Goal: Task Accomplishment & Management: Manage account settings

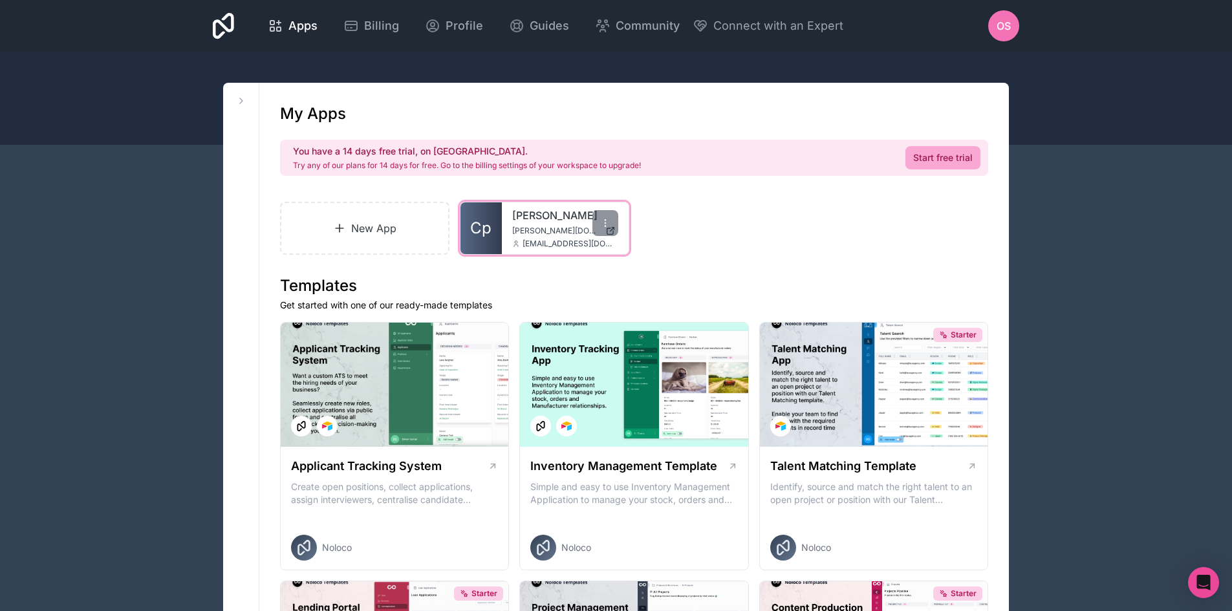
click at [605, 237] on div "rojek [DOMAIN_NAME] [EMAIL_ADDRESS][DOMAIN_NAME]" at bounding box center [565, 228] width 127 height 52
click at [604, 230] on div at bounding box center [605, 223] width 26 height 26
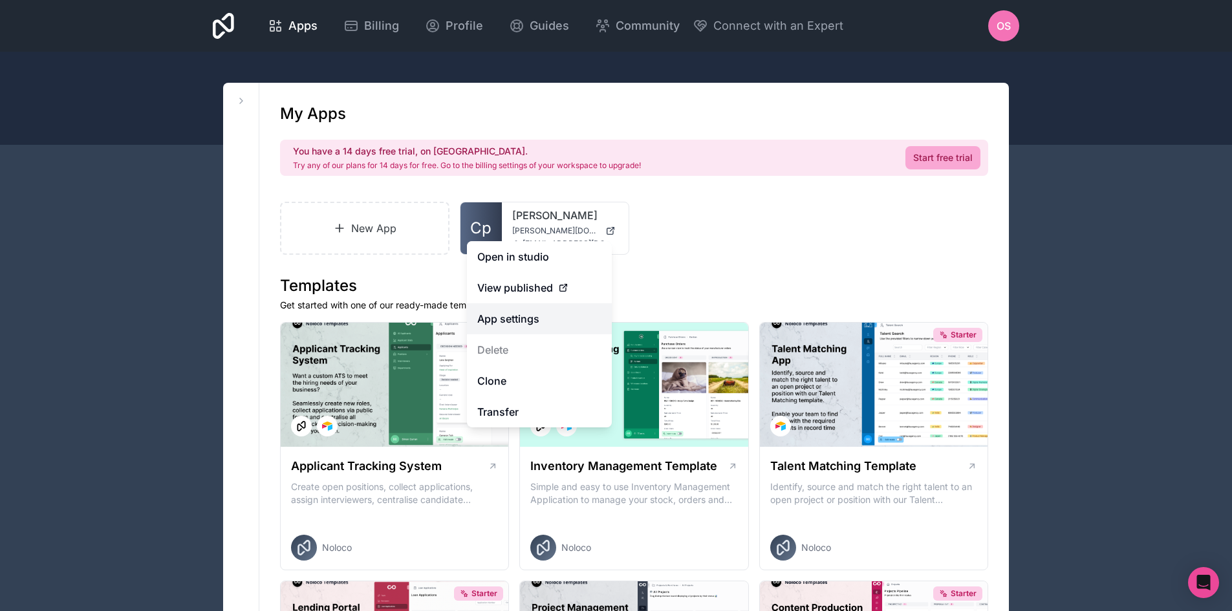
click at [538, 325] on link "App settings" at bounding box center [539, 318] width 145 height 31
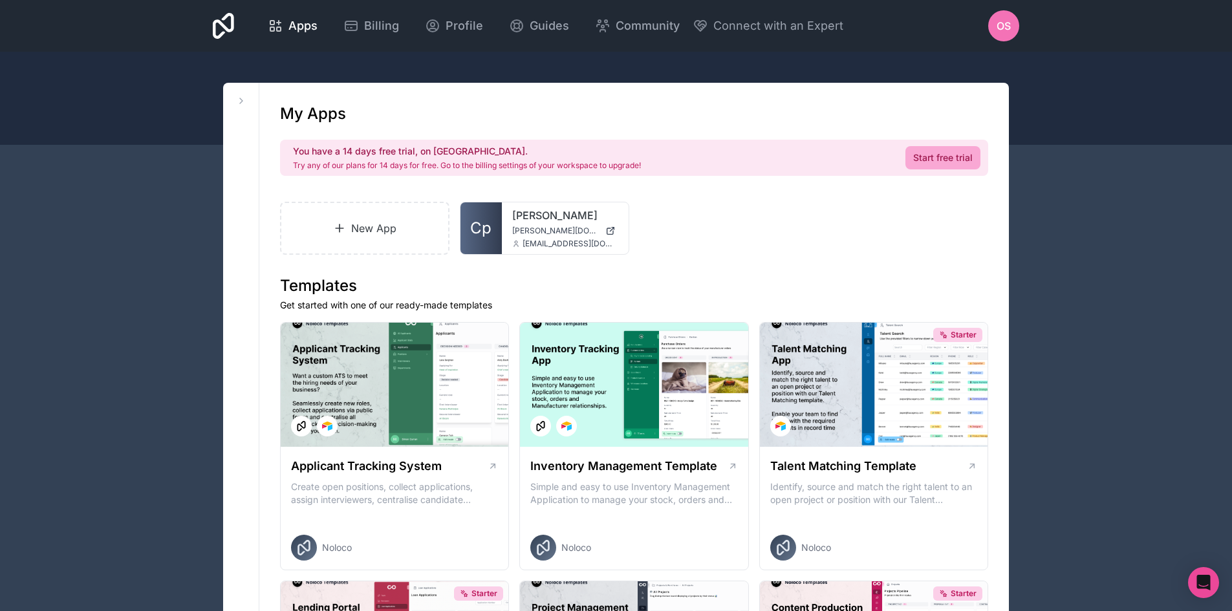
click at [1007, 36] on div "OS" at bounding box center [1003, 25] width 31 height 31
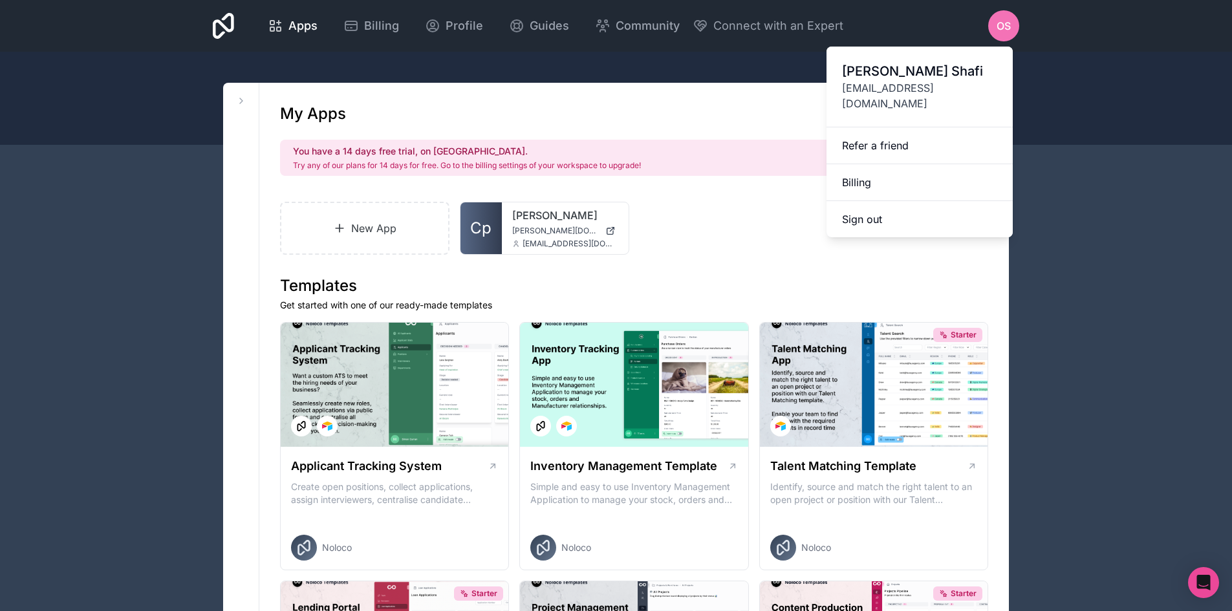
click at [1002, 23] on span "OS" at bounding box center [1003, 26] width 14 height 16
click at [1083, 107] on div at bounding box center [616, 98] width 1232 height 93
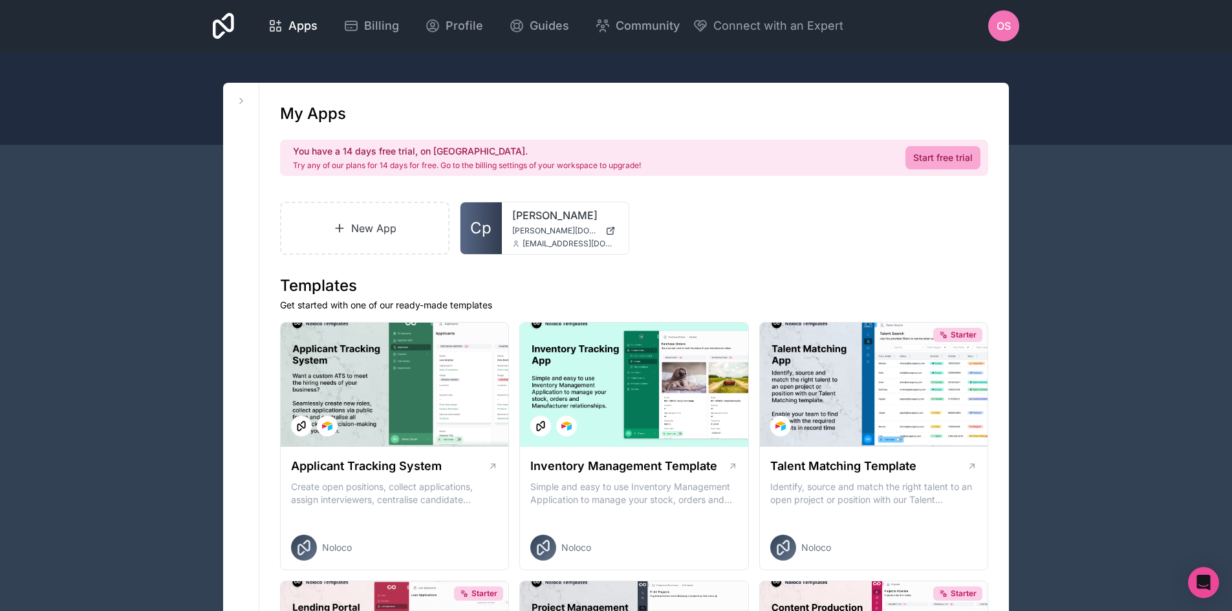
click at [999, 24] on span "OS" at bounding box center [1003, 26] width 14 height 16
click at [1086, 136] on div at bounding box center [616, 98] width 1232 height 93
click at [997, 23] on span "OS" at bounding box center [1003, 26] width 14 height 16
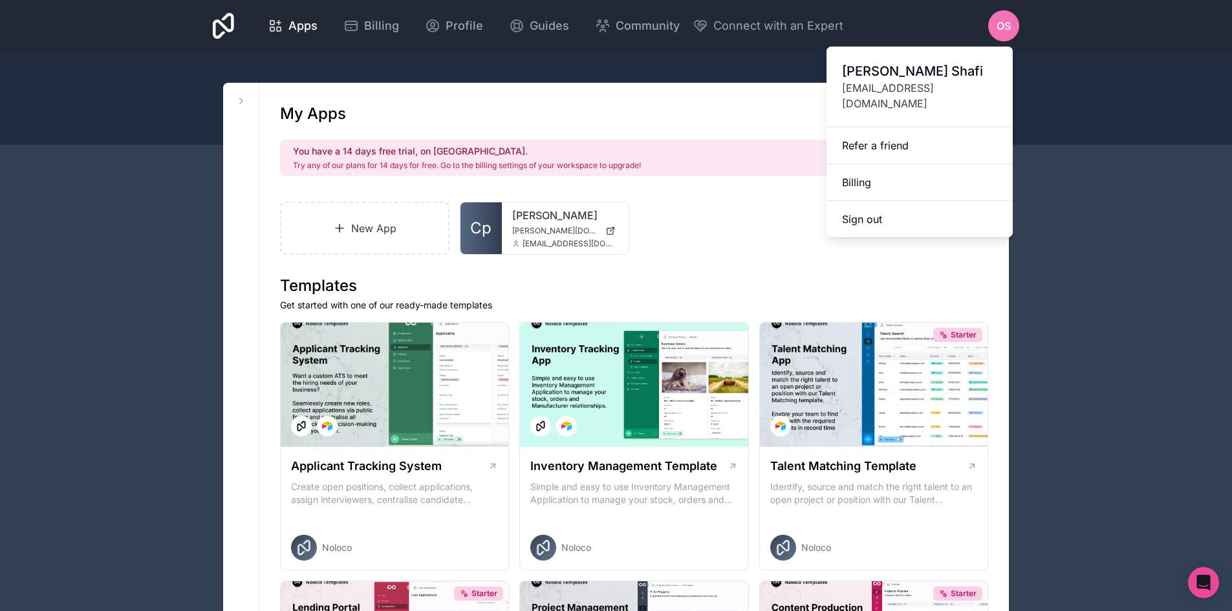
click at [1074, 134] on div at bounding box center [616, 98] width 1232 height 93
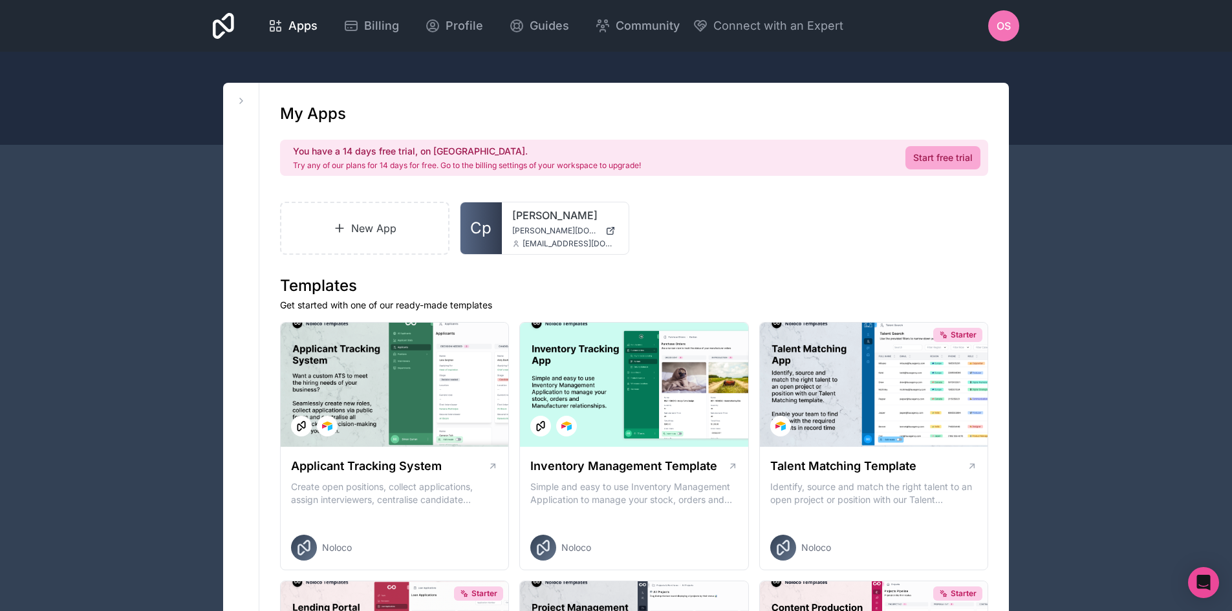
click at [1005, 24] on span "OS" at bounding box center [1003, 26] width 14 height 16
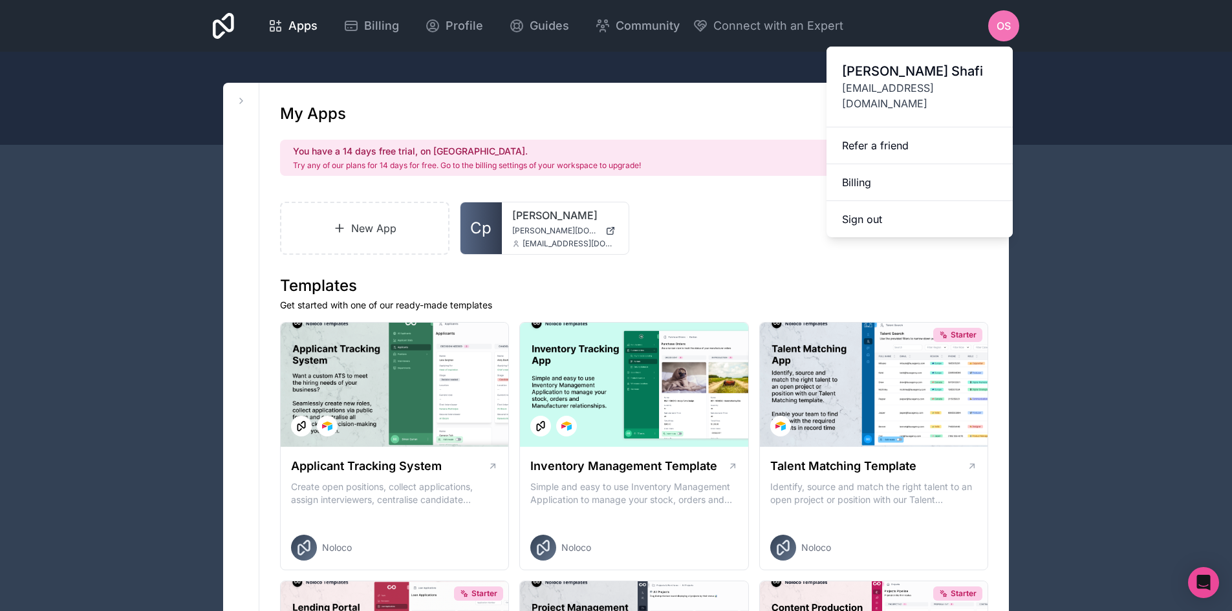
click at [1079, 125] on div at bounding box center [616, 98] width 1232 height 93
